Goal: Information Seeking & Learning: Learn about a topic

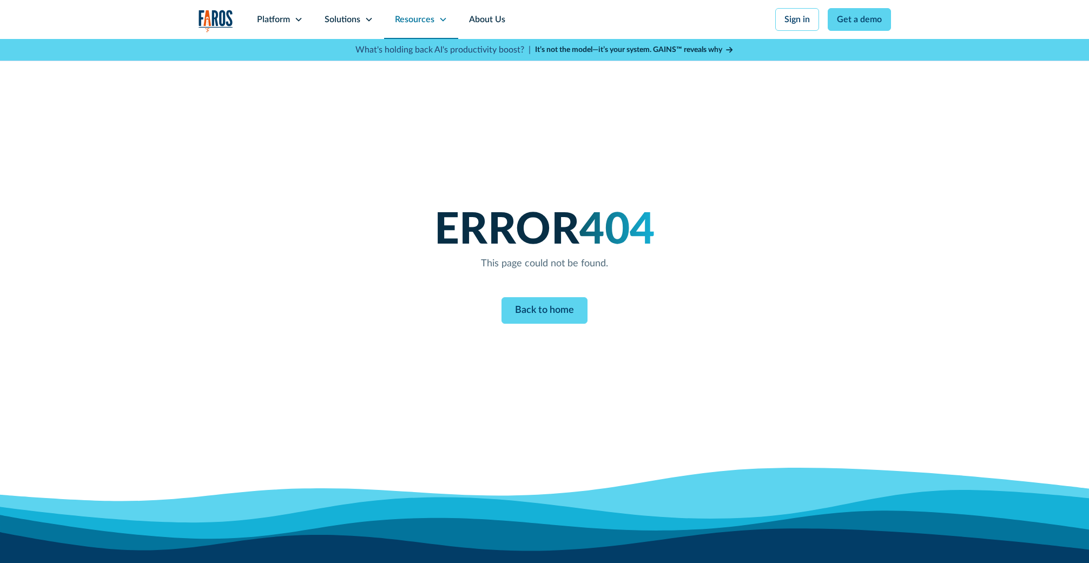
click at [443, 22] on icon at bounding box center [443, 19] width 9 height 9
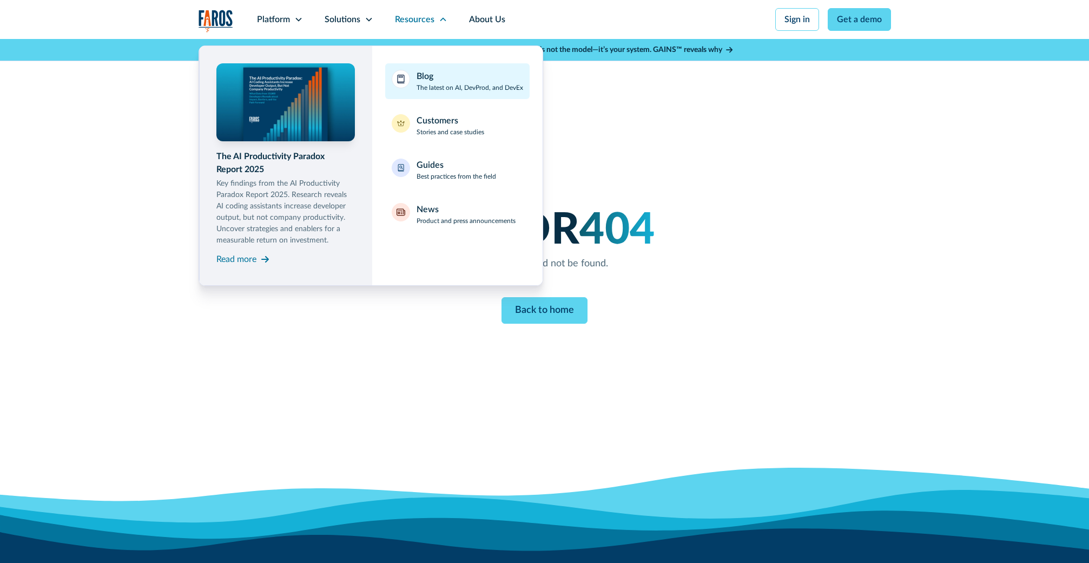
click at [436, 88] on p "The latest on AI, DevProd, and DevEx" at bounding box center [470, 88] width 107 height 10
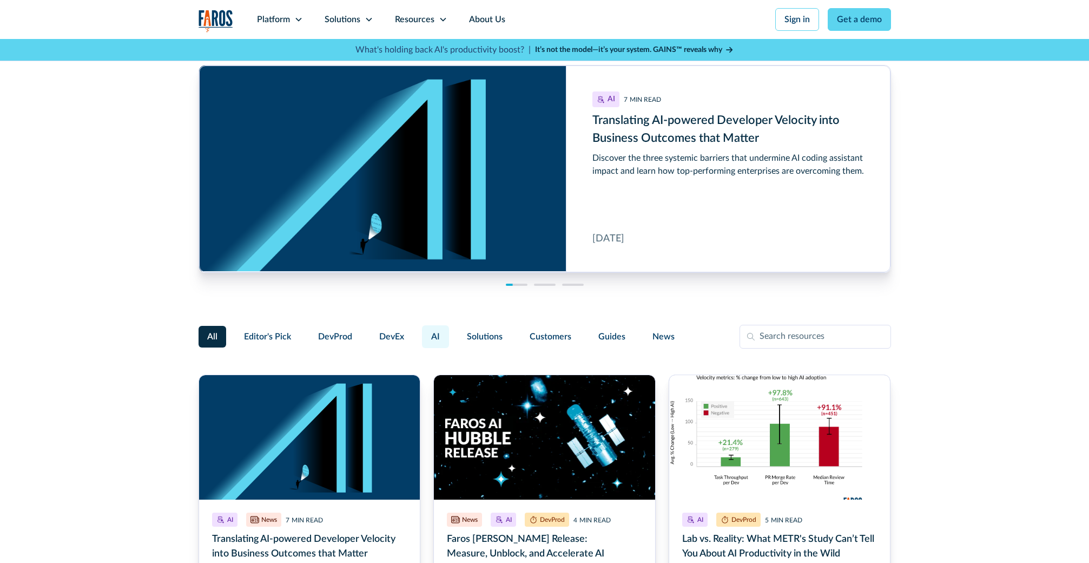
click at [437, 337] on span "AI" at bounding box center [435, 336] width 9 height 13
click at [420, 332] on input "AI" at bounding box center [420, 332] width 0 height 0
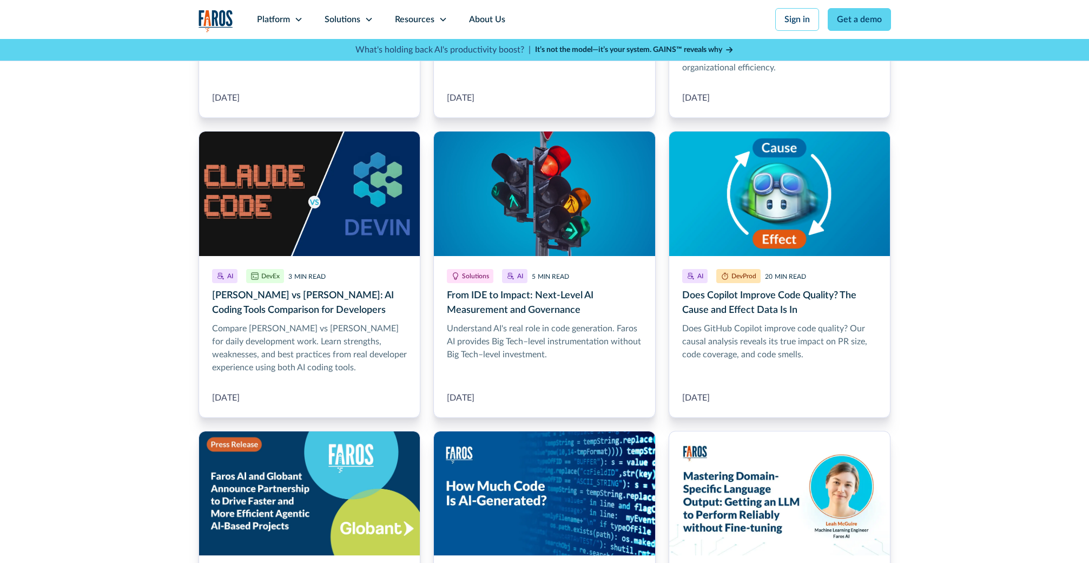
scroll to position [512, 0]
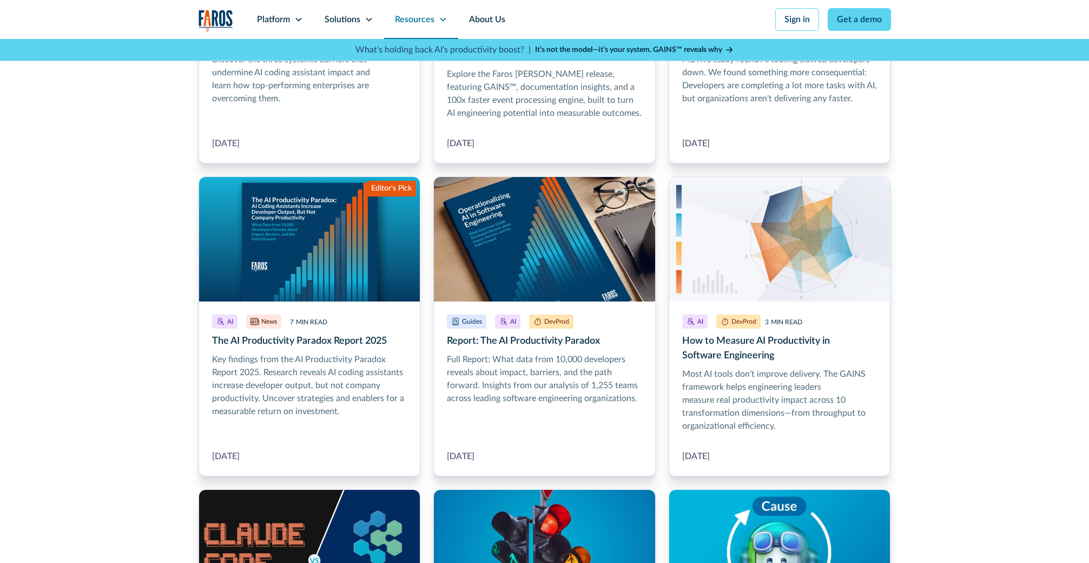
click at [428, 18] on div "Resources" at bounding box center [415, 19] width 40 height 13
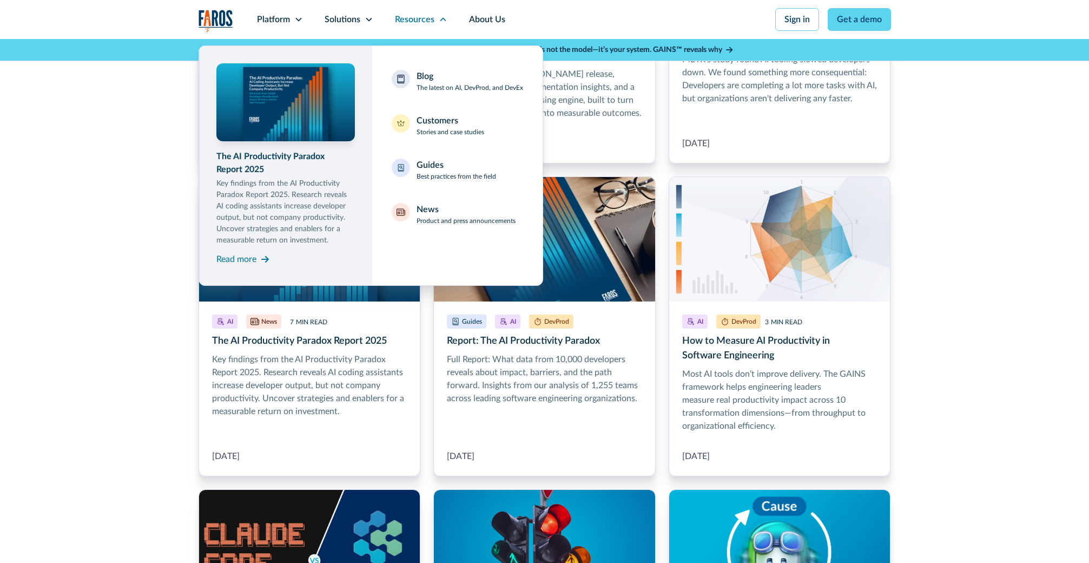
drag, startPoint x: 116, startPoint y: 80, endPoint x: 114, endPoint y: 72, distance: 8.4
click at [116, 80] on div "All Editor's Pick DevProd DevEx AI Solutions Customers Guides News Thank you! Y…" at bounding box center [544, 477] width 1089 height 1383
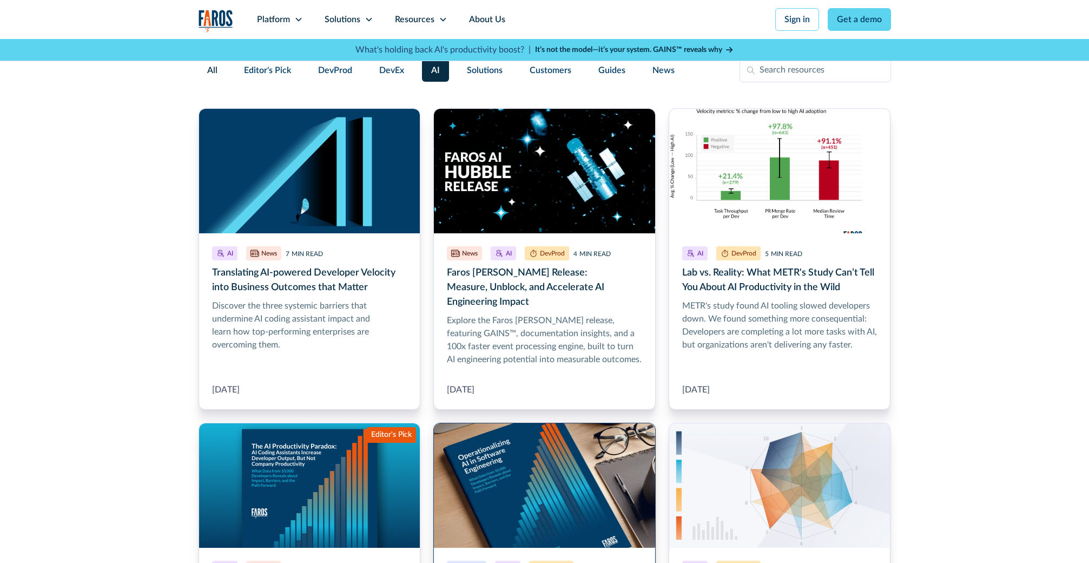
scroll to position [183, 0]
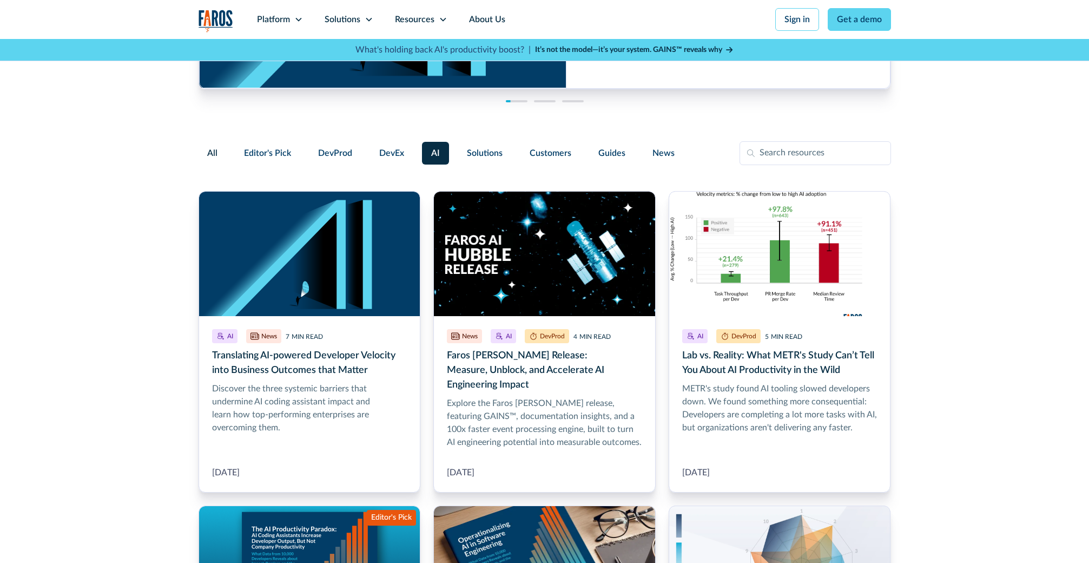
click at [215, 152] on span "All" at bounding box center [212, 153] width 10 height 13
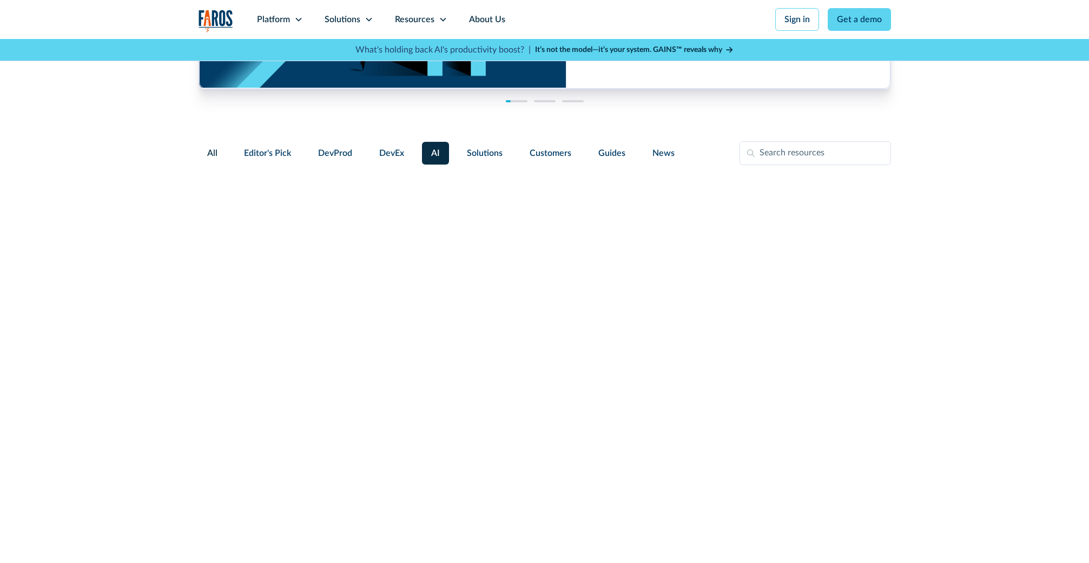
click at [207, 147] on input "All" at bounding box center [207, 147] width 0 height 0
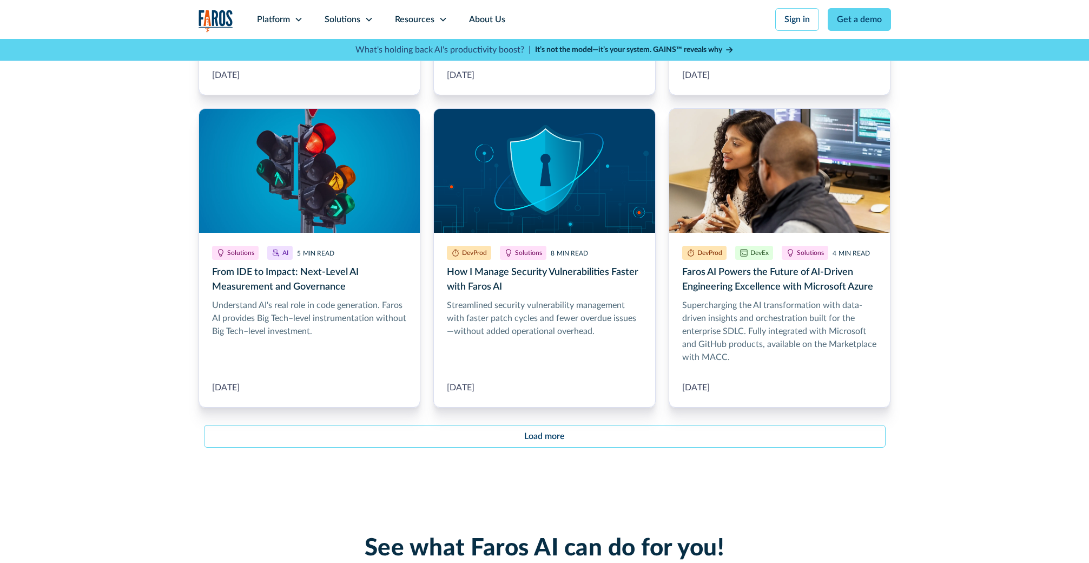
scroll to position [1333, 0]
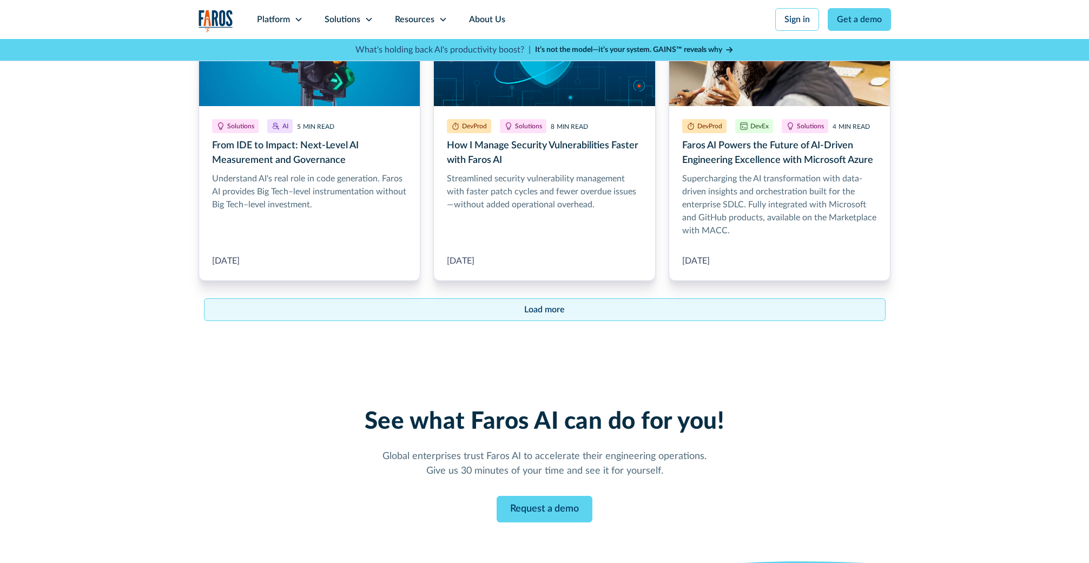
click at [556, 303] on div "Load more" at bounding box center [544, 309] width 41 height 13
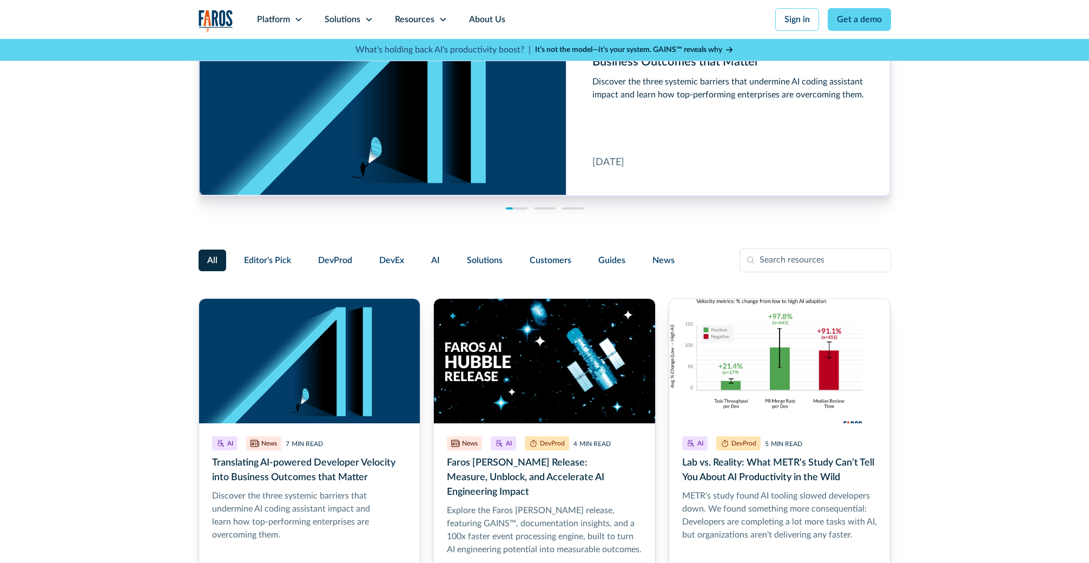
scroll to position [0, 0]
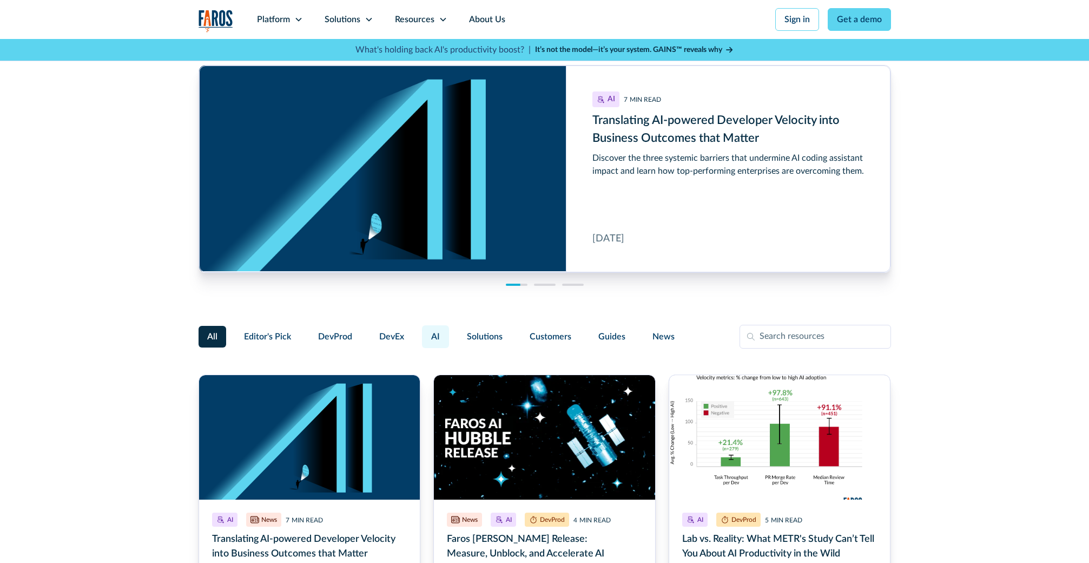
click at [436, 337] on span "AI" at bounding box center [435, 336] width 9 height 13
click at [420, 332] on input "AI" at bounding box center [420, 332] width 0 height 0
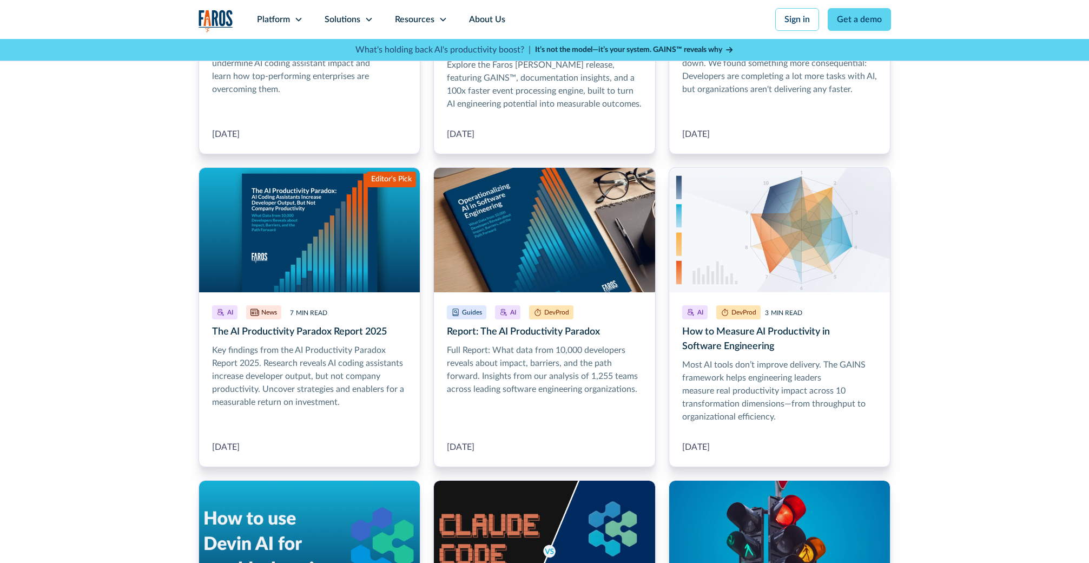
scroll to position [893, 0]
